Goal: Task Accomplishment & Management: Manage account settings

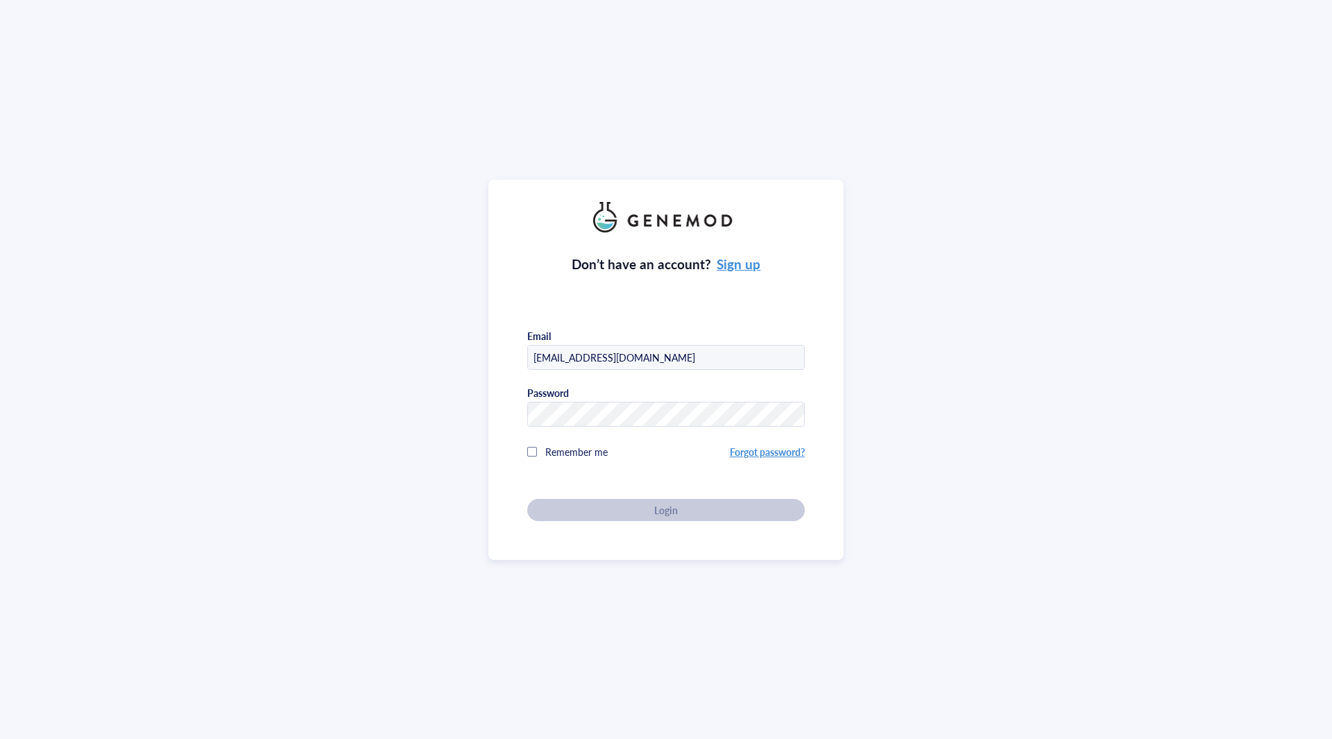
type input "[EMAIL_ADDRESS][DOMAIN_NAME]"
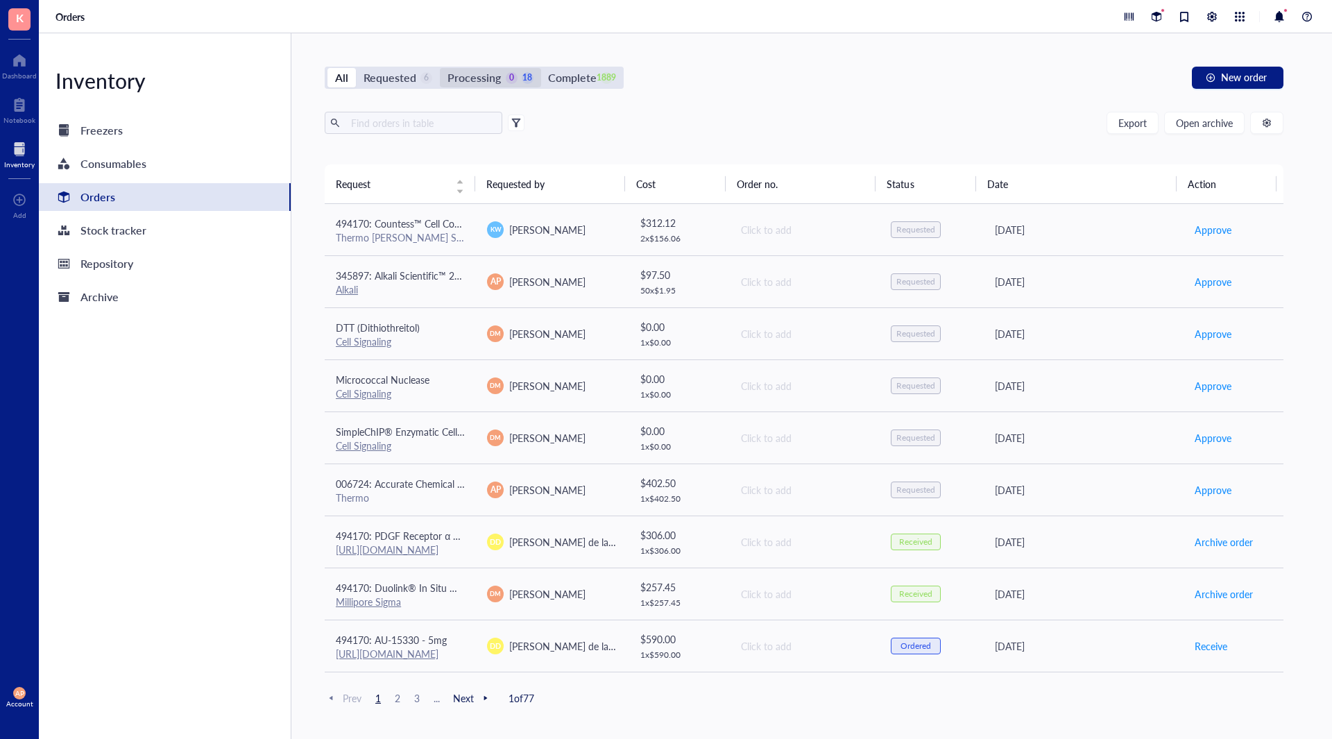
click at [508, 76] on div "0" at bounding box center [511, 78] width 12 height 12
click at [440, 68] on input "Processing 0 18" at bounding box center [440, 68] width 0 height 0
click at [446, 126] on input "text" at bounding box center [420, 122] width 151 height 21
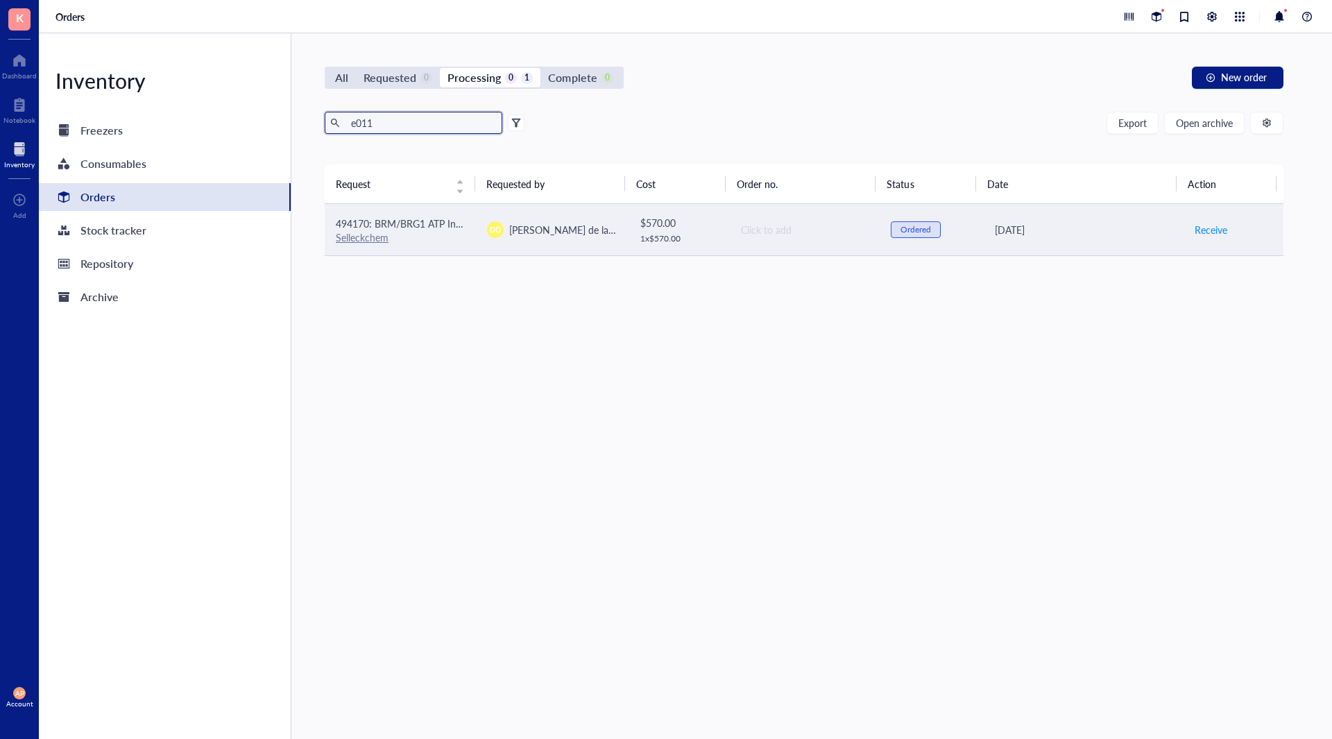
type input "e011"
click at [470, 220] on td "494170: BRM/BRG1 ATP Inhibitor-1 - 5mg Selleckchem" at bounding box center [400, 230] width 151 height 52
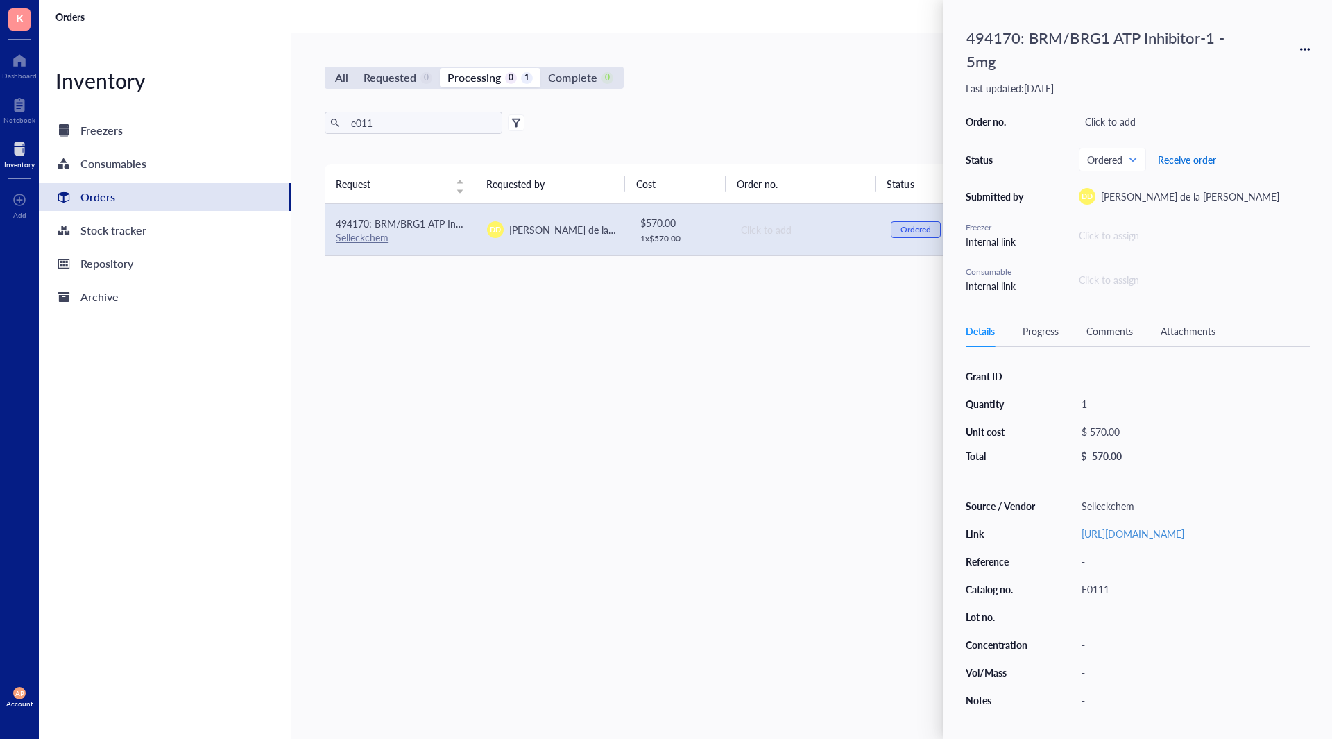
drag, startPoint x: 1188, startPoint y: 166, endPoint x: 1181, endPoint y: 180, distance: 15.5
click at [1189, 165] on span "Receive order" at bounding box center [1187, 159] width 58 height 11
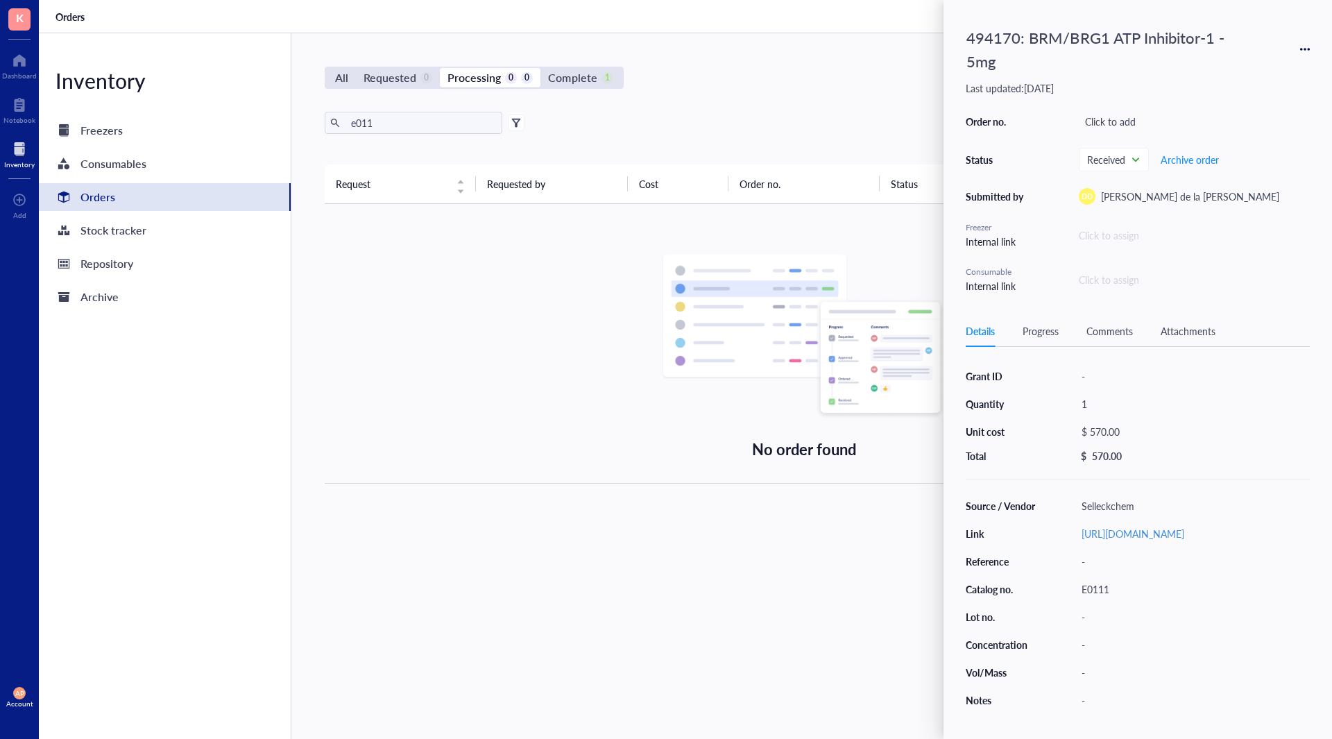
click at [631, 572] on div "Request Requested by Cost Order no. Status Date Action No order found" at bounding box center [804, 418] width 959 height 508
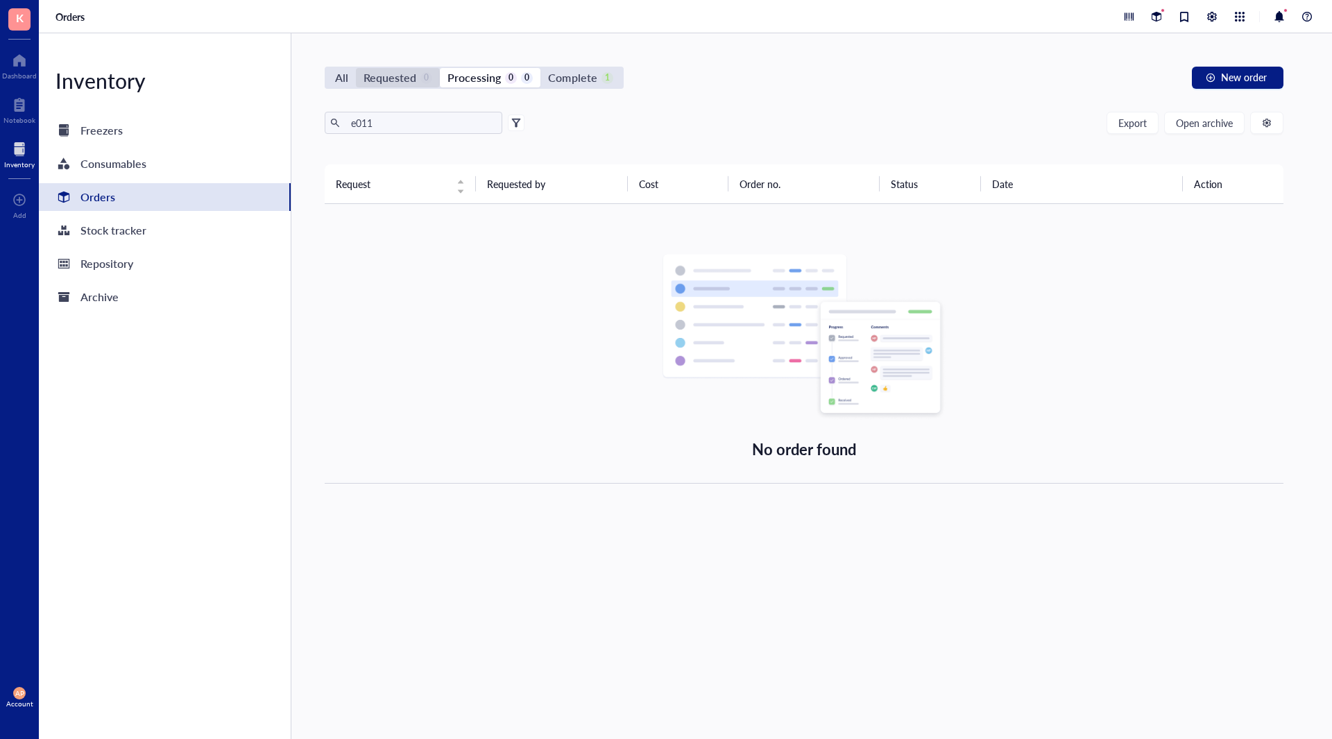
click at [399, 74] on div "Requested" at bounding box center [390, 77] width 53 height 19
click at [356, 68] on input "Requested 0" at bounding box center [356, 68] width 0 height 0
click at [323, 72] on div "All Requested 0 Processing 0 0 Complete 1 New order e011 Export Open archive Re…" at bounding box center [803, 386] width 1025 height 706
drag, startPoint x: 418, startPoint y: 126, endPoint x: 342, endPoint y: 141, distance: 77.0
click at [342, 141] on div "e011 Export Open archive Requester Requested on Source / Vendor Last updated" at bounding box center [804, 138] width 959 height 53
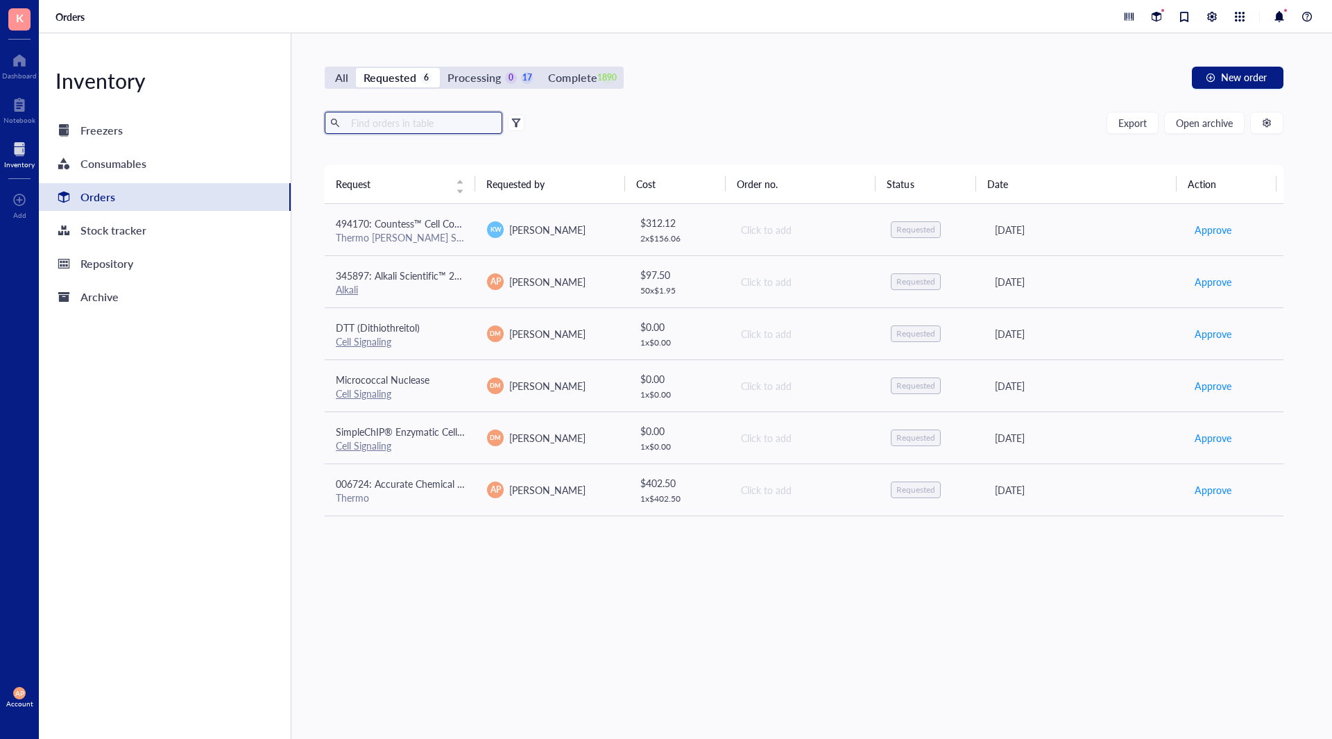
drag, startPoint x: 646, startPoint y: 94, endPoint x: 629, endPoint y: 97, distance: 17.7
click at [645, 95] on div "All Requested 6 Processing 0 17 Complete 1890 New order Export Open archive Req…" at bounding box center [803, 386] width 1025 height 706
click at [519, 85] on div "Processing 0 17" at bounding box center [489, 77] width 85 height 19
click at [440, 68] on input "Processing 0 17" at bounding box center [440, 68] width 0 height 0
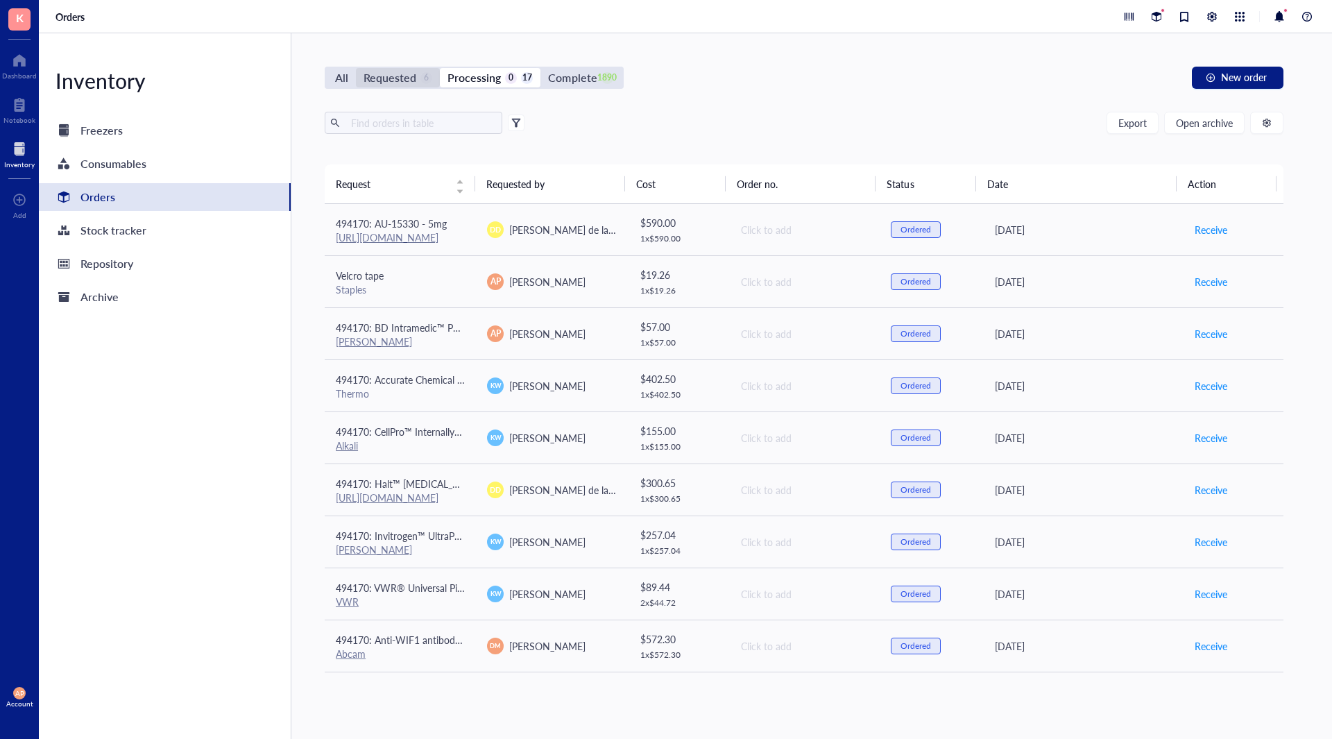
click at [408, 72] on div "Requested" at bounding box center [390, 77] width 53 height 19
click at [356, 68] on input "Requested 6" at bounding box center [356, 68] width 0 height 0
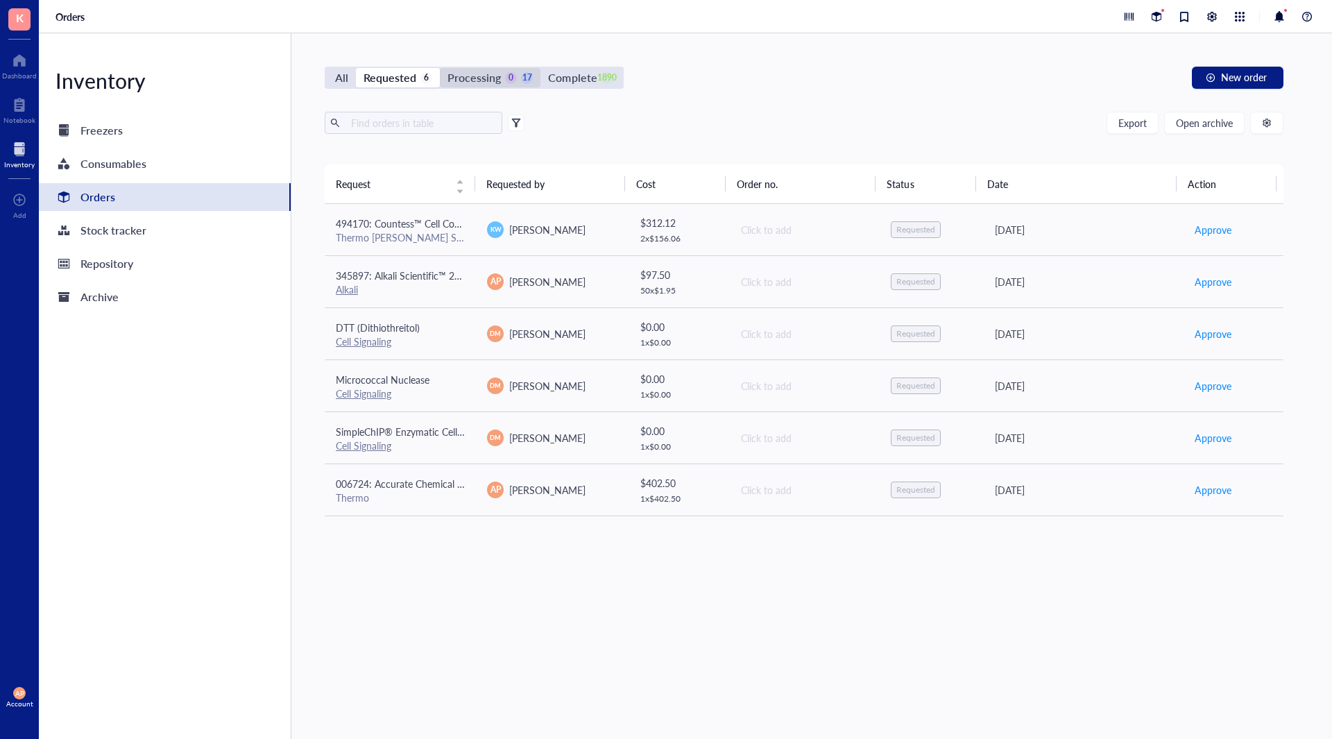
click at [479, 77] on div "Processing" at bounding box center [473, 77] width 53 height 19
click at [440, 68] on input "Processing 0 17" at bounding box center [440, 68] width 0 height 0
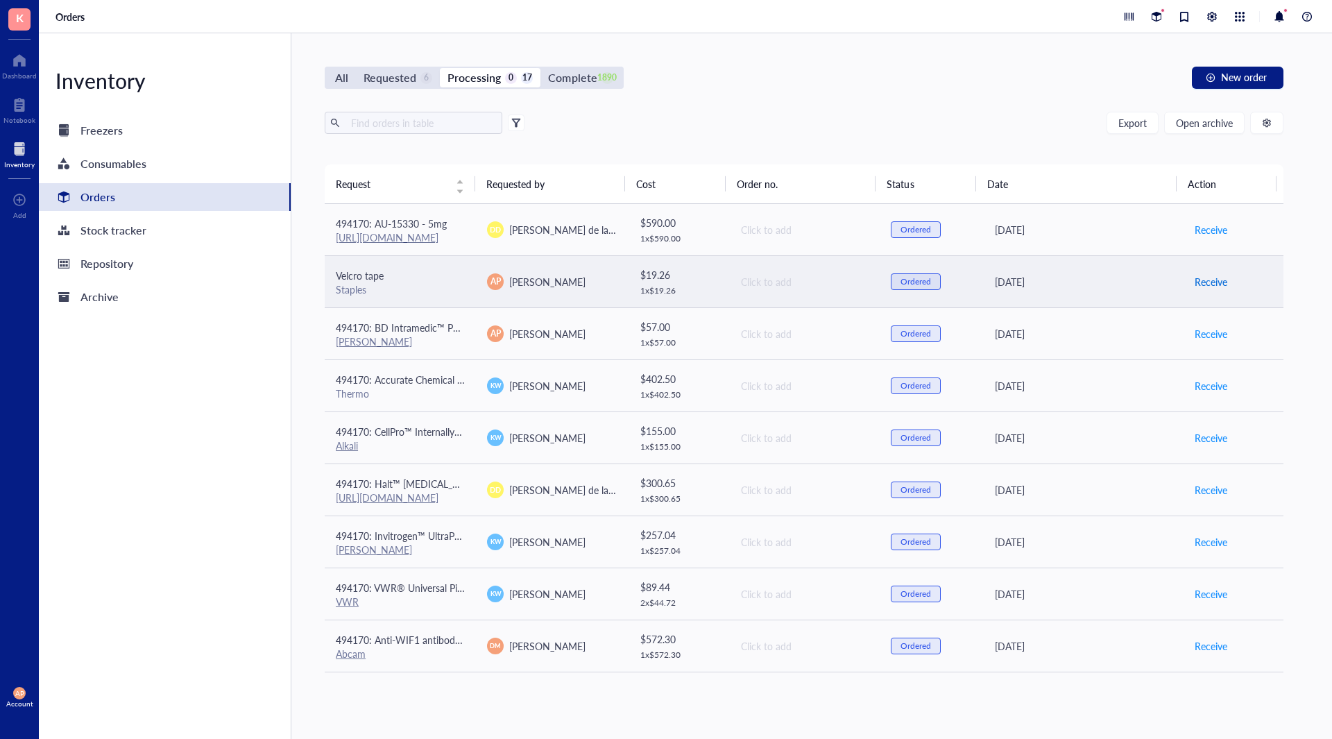
click at [1195, 286] on span "Receive" at bounding box center [1211, 281] width 33 height 15
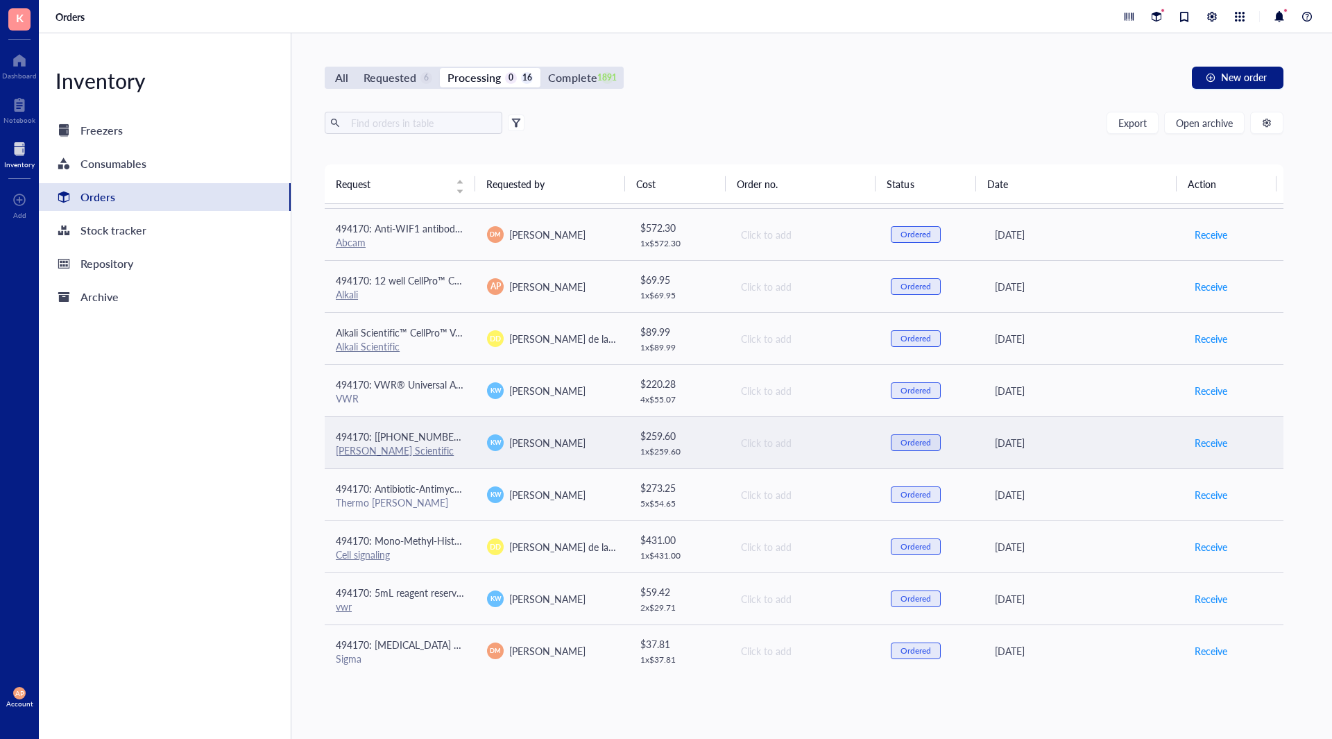
scroll to position [363, 0]
click at [446, 433] on span "494170: [[PHONE_NUMBER]] 25 mL individually wrapped resevoirs" at bounding box center [481, 433] width 291 height 14
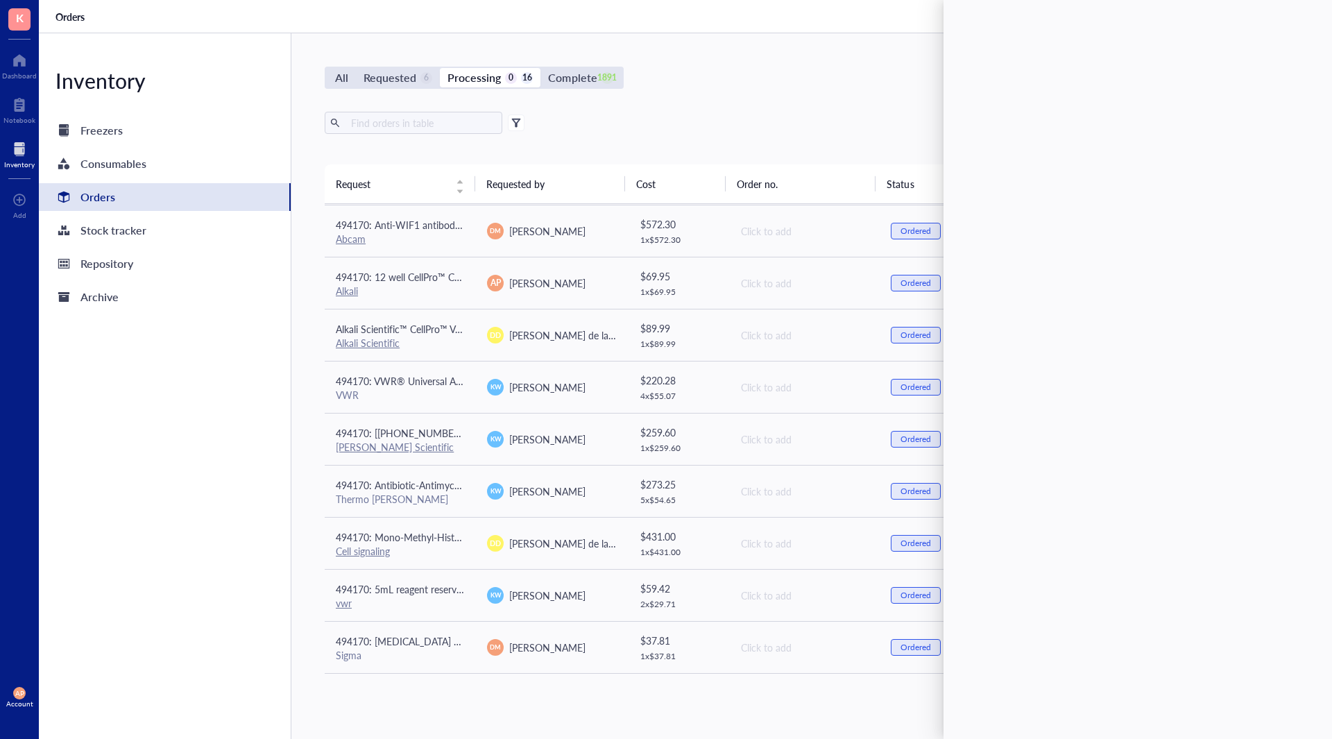
click at [214, 481] on div "Inventory Freezers Consumables Orders Stock tracker Repository Archive" at bounding box center [165, 386] width 253 height 706
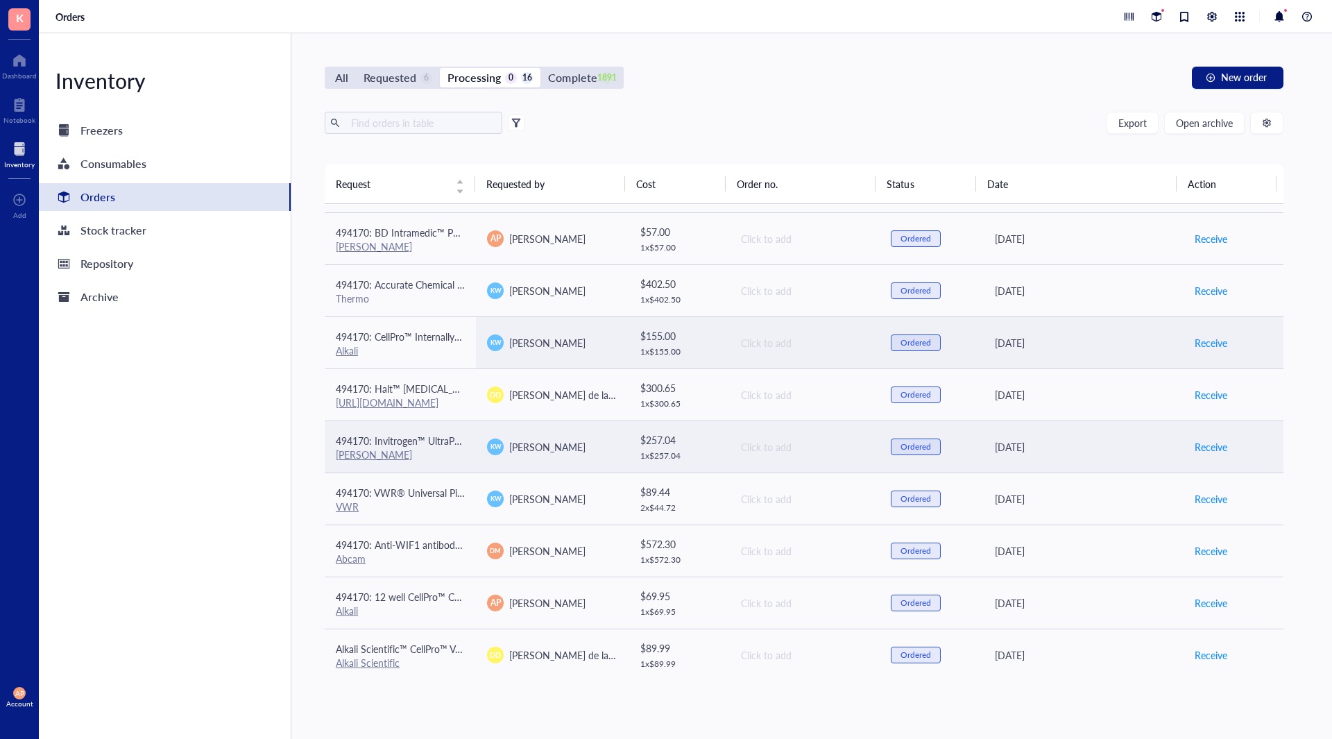
scroll to position [0, 0]
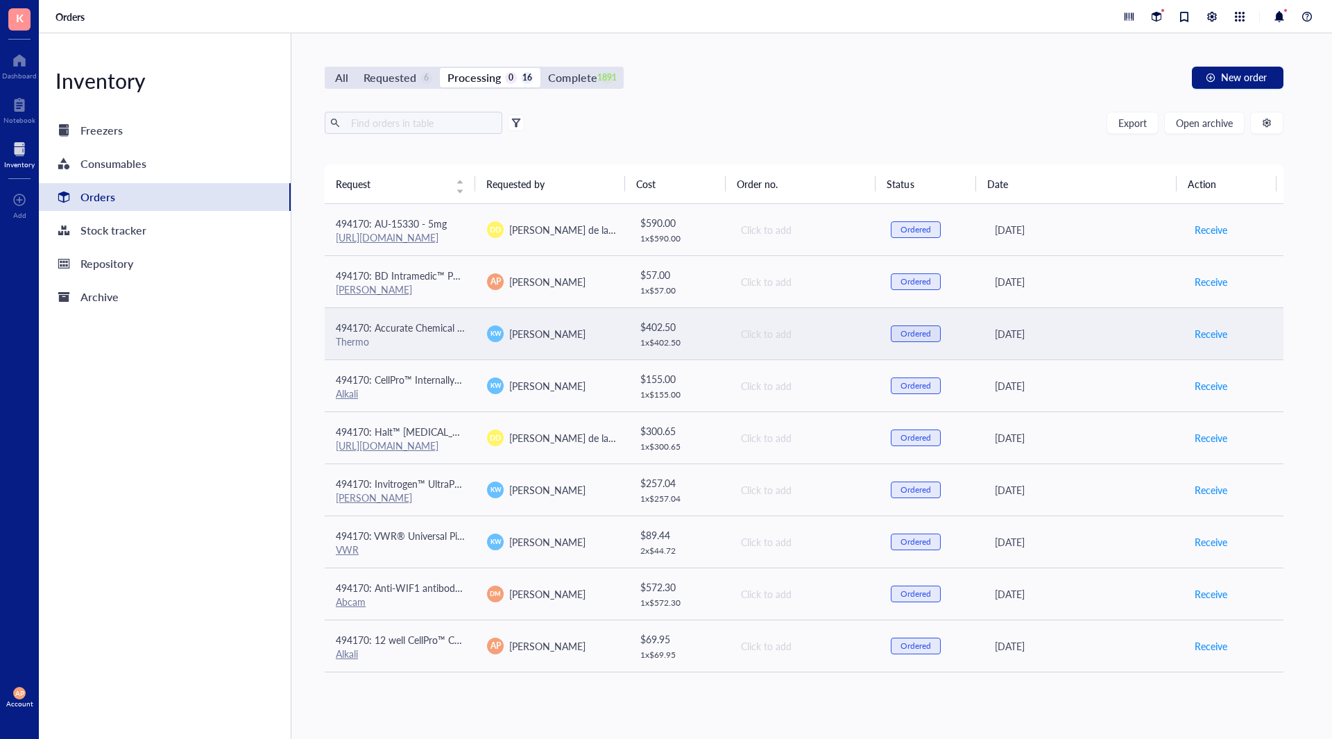
click at [462, 332] on span "494170: Accurate Chemical AquaClean, Microbiocidal Additive, 250mL" at bounding box center [487, 327] width 302 height 14
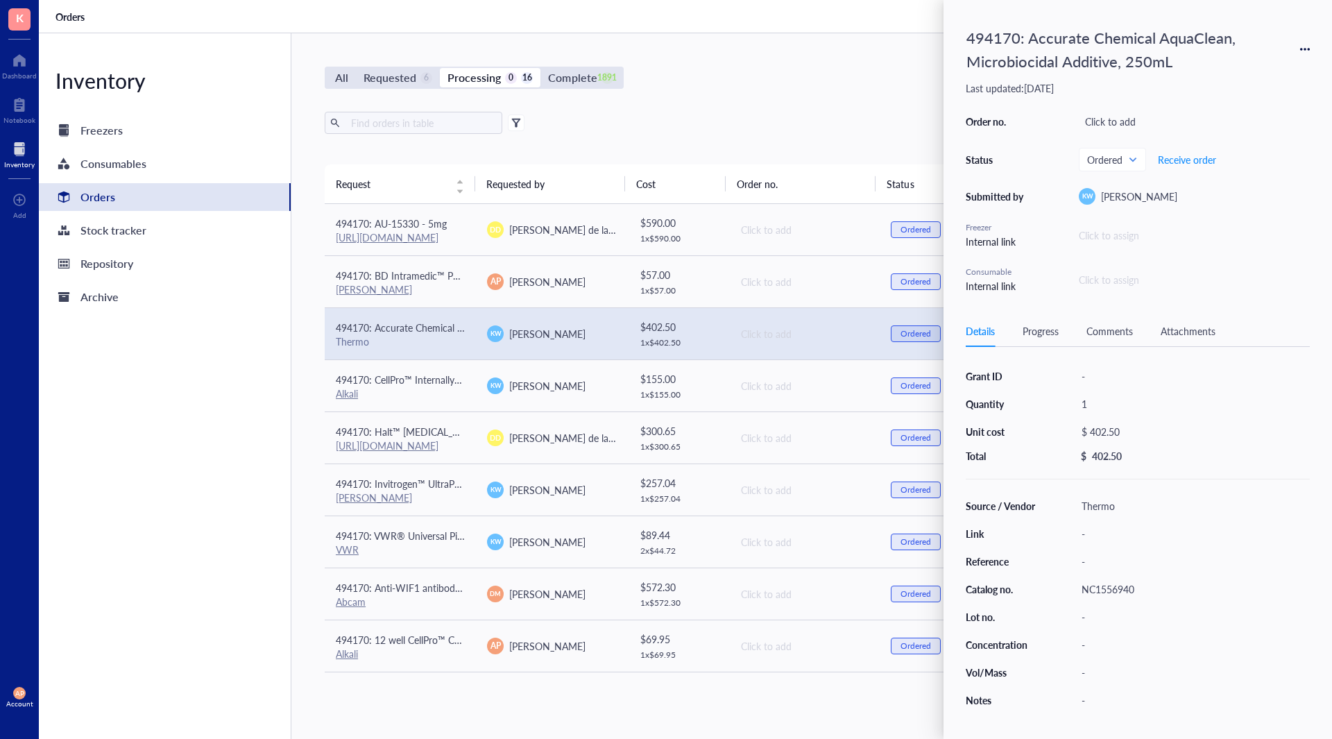
click at [236, 448] on div "Inventory Freezers Consumables Orders Stock tracker Repository Archive" at bounding box center [165, 386] width 253 height 706
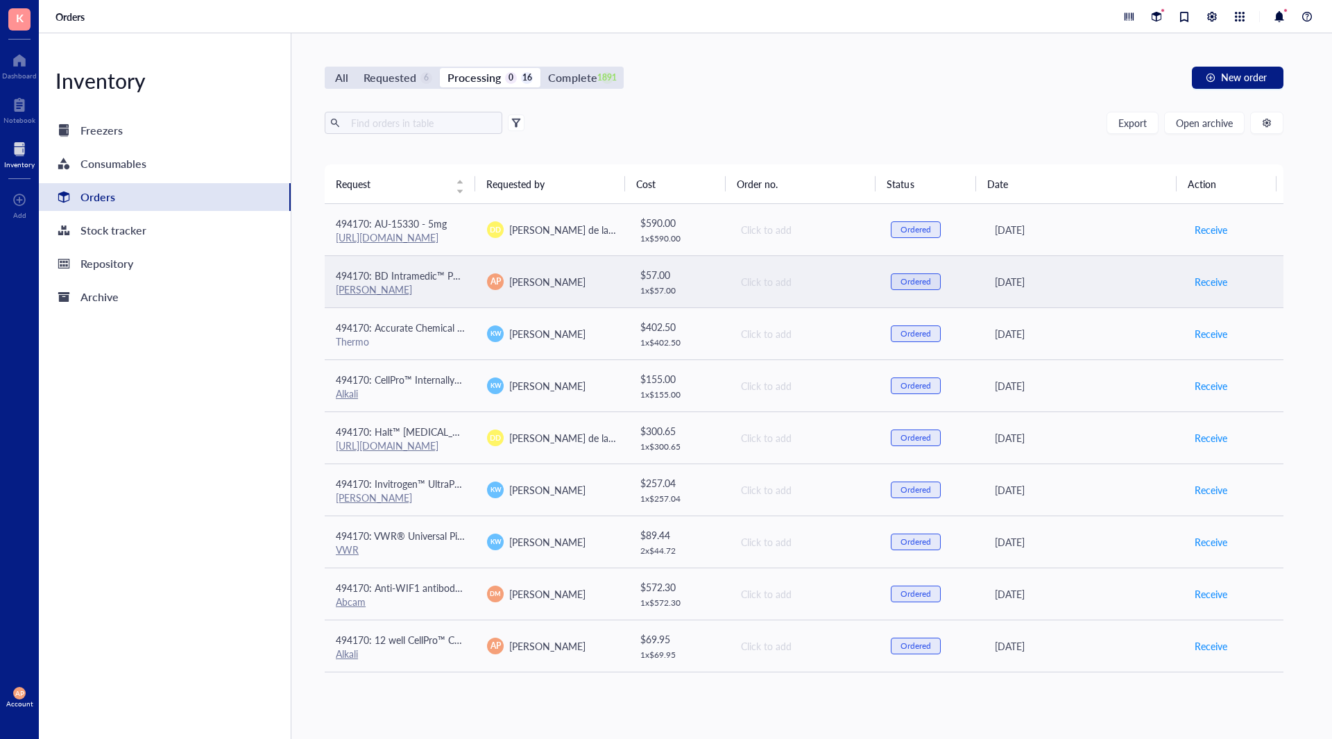
click at [545, 277] on span "[PERSON_NAME]" at bounding box center [547, 282] width 76 height 14
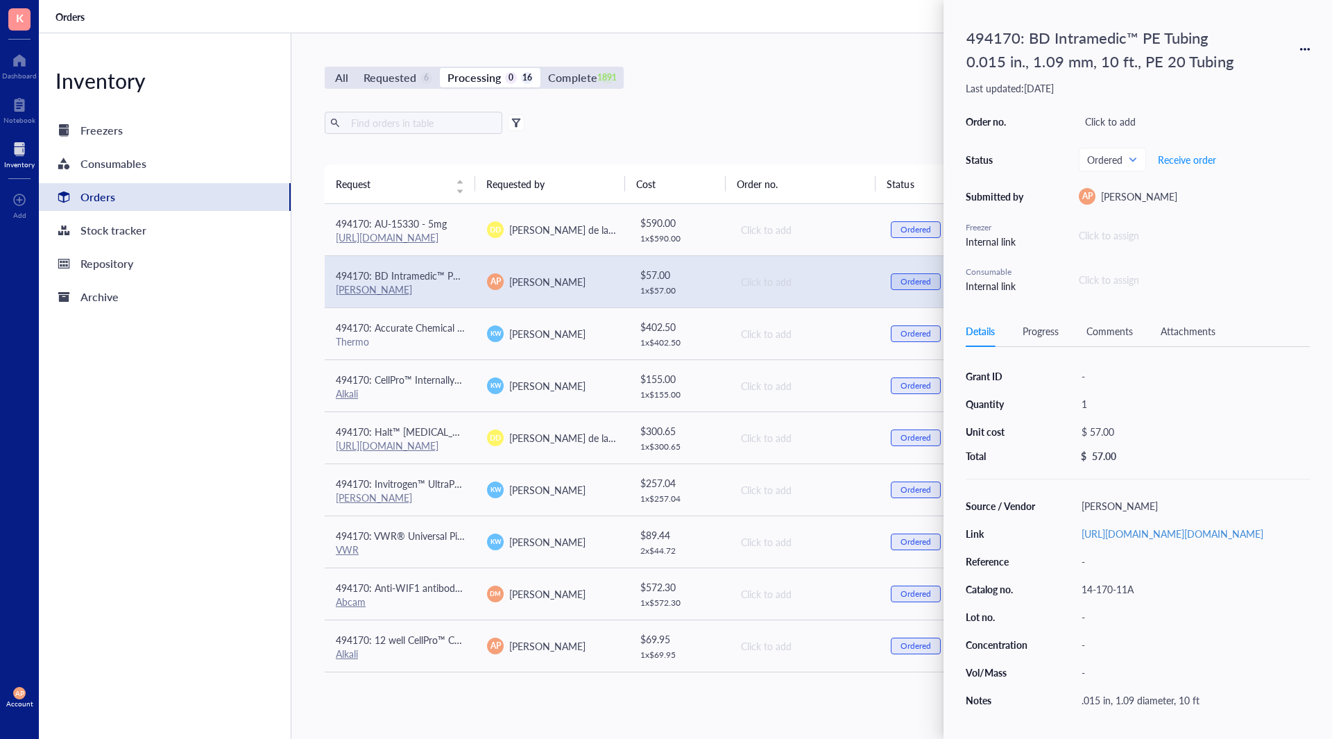
click at [187, 433] on div "Inventory Freezers Consumables Orders Stock tracker Repository Archive" at bounding box center [165, 386] width 253 height 706
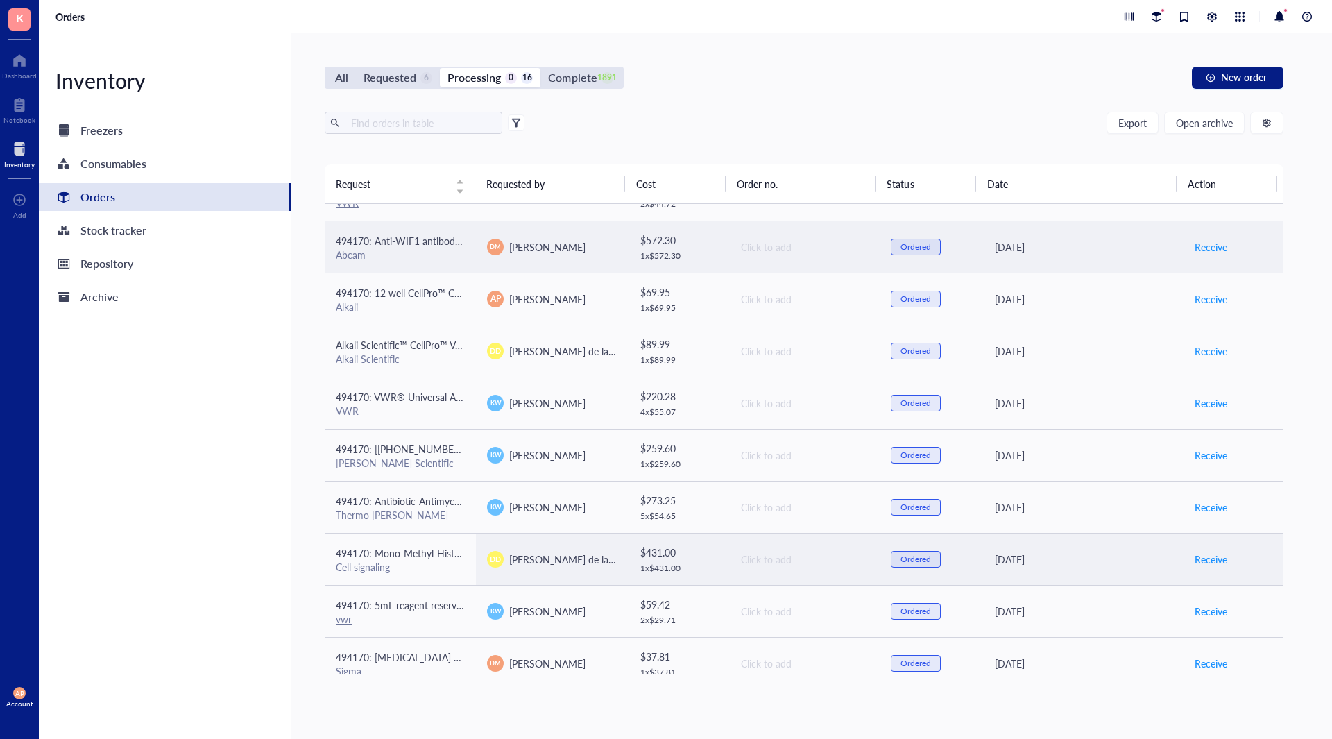
scroll to position [363, 0]
